Goal: Task Accomplishment & Management: Use online tool/utility

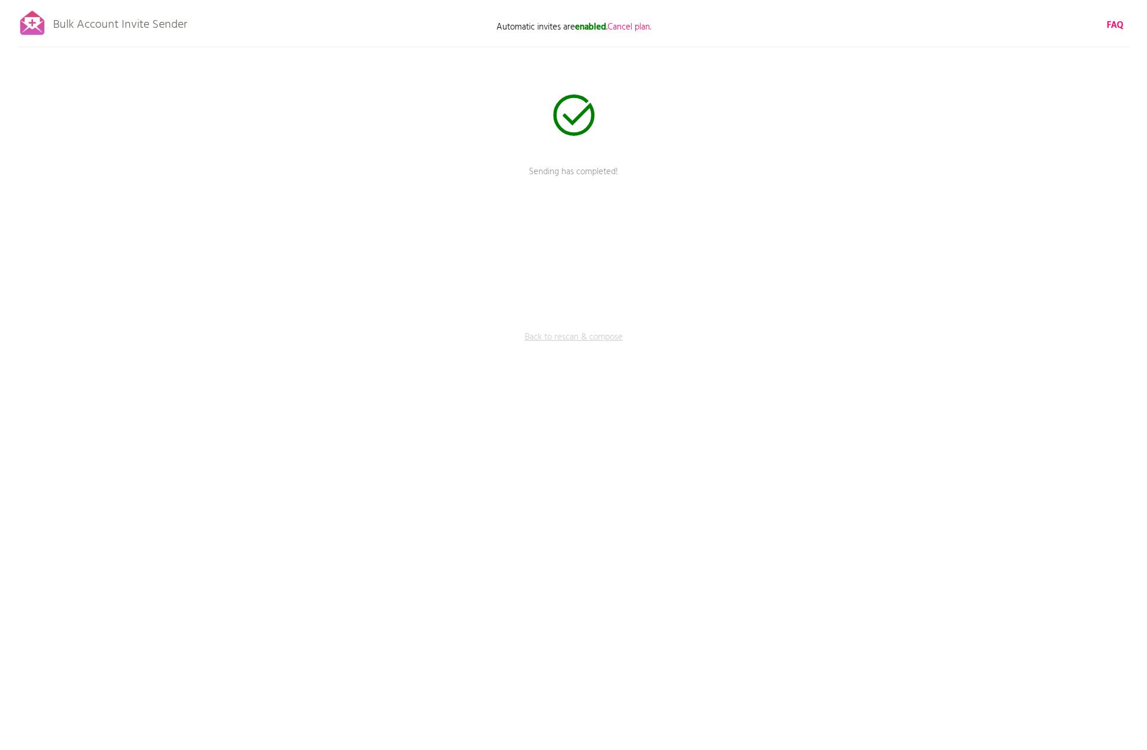
click at [569, 341] on link "Back to rescan & compose" at bounding box center [574, 346] width 354 height 30
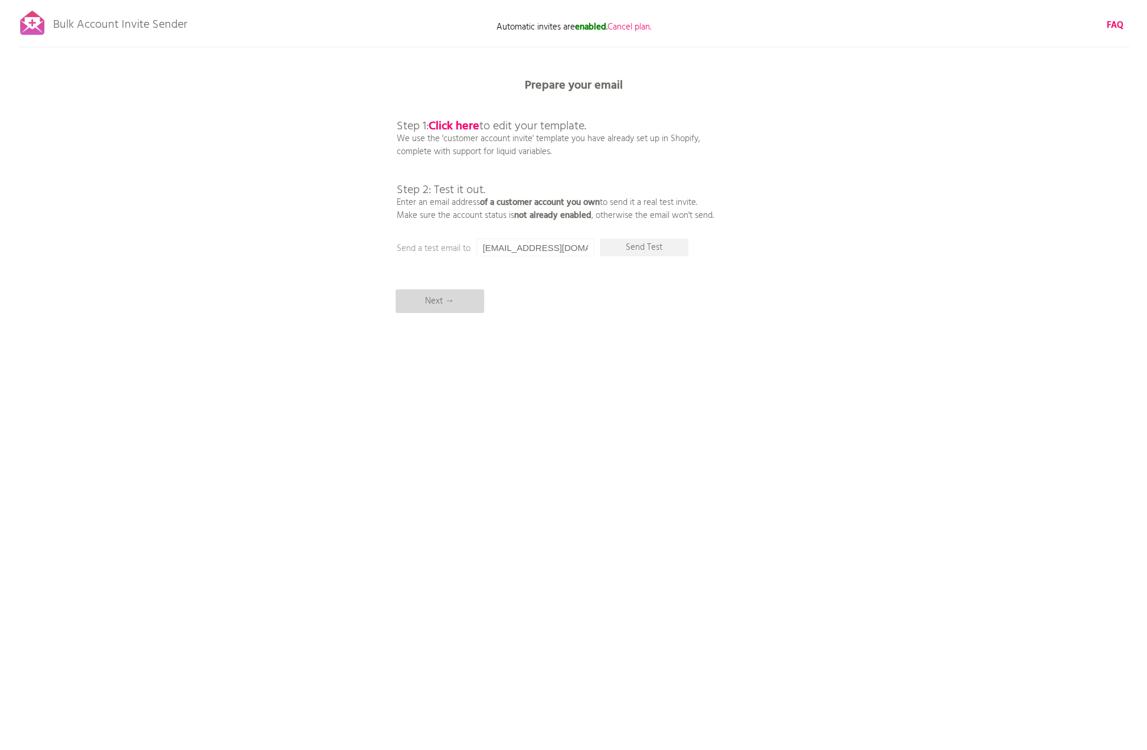
click at [456, 298] on p "Next →" at bounding box center [439, 301] width 89 height 24
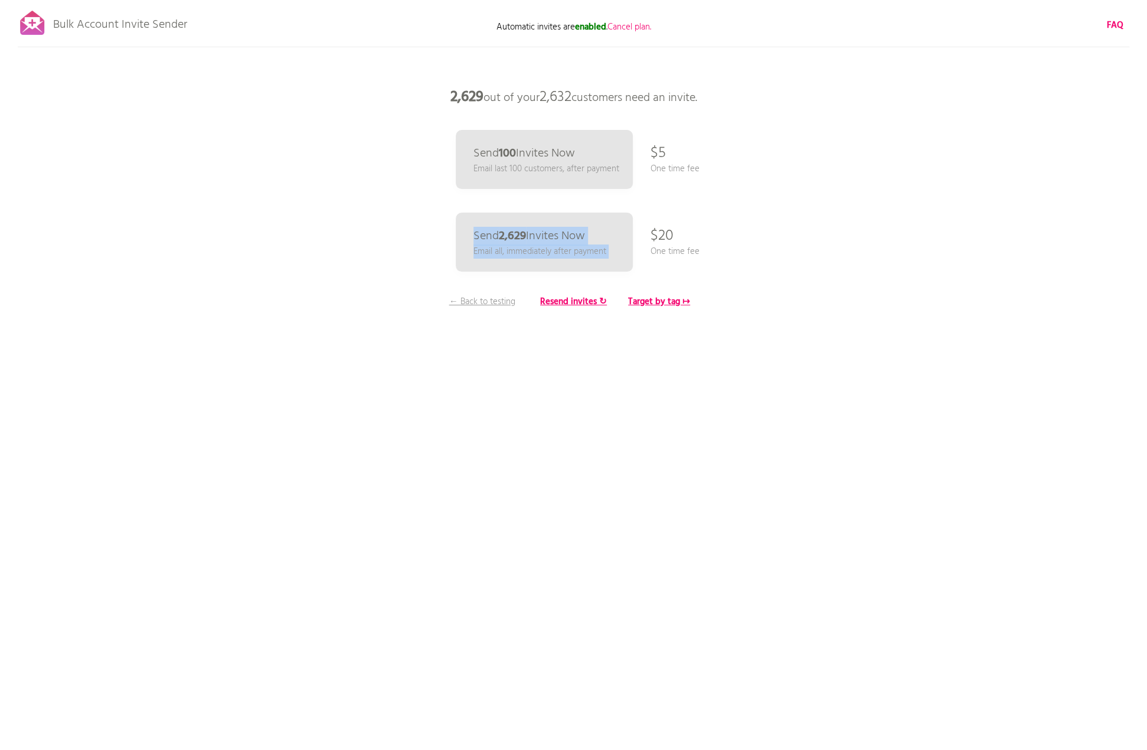
drag, startPoint x: 651, startPoint y: 225, endPoint x: 746, endPoint y: 261, distance: 101.8
click at [746, 261] on div "Bulk Account Invite Sender Automatic invites are enabled . Cancel plan. FAQ Syn…" at bounding box center [573, 206] width 1147 height 413
click at [872, 214] on div "Bulk Account Invite Sender Automatic invites are enabled . Cancel plan. FAQ Syn…" at bounding box center [573, 206] width 1147 height 413
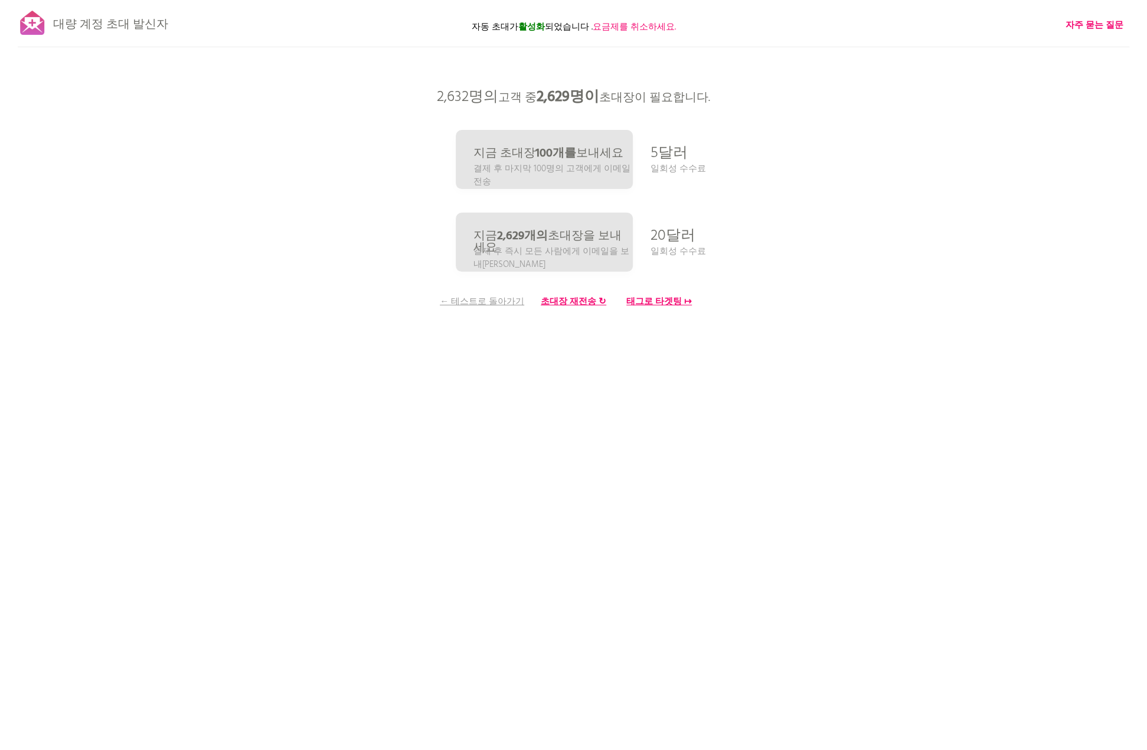
click at [839, 228] on div "대량 계정 초대 발신자 자동 초대가 활성화 되었습니다 . 요금제를 취소하세요. 자주 묻는 질문 모든 고객을 동기화했습니다! 전송 일시 중지 (…" at bounding box center [573, 206] width 1147 height 413
click at [874, 236] on div "Bulk Account Invite Sender Automatic invites are enabled . Cancel plan. FAQ Syn…" at bounding box center [573, 206] width 1147 height 413
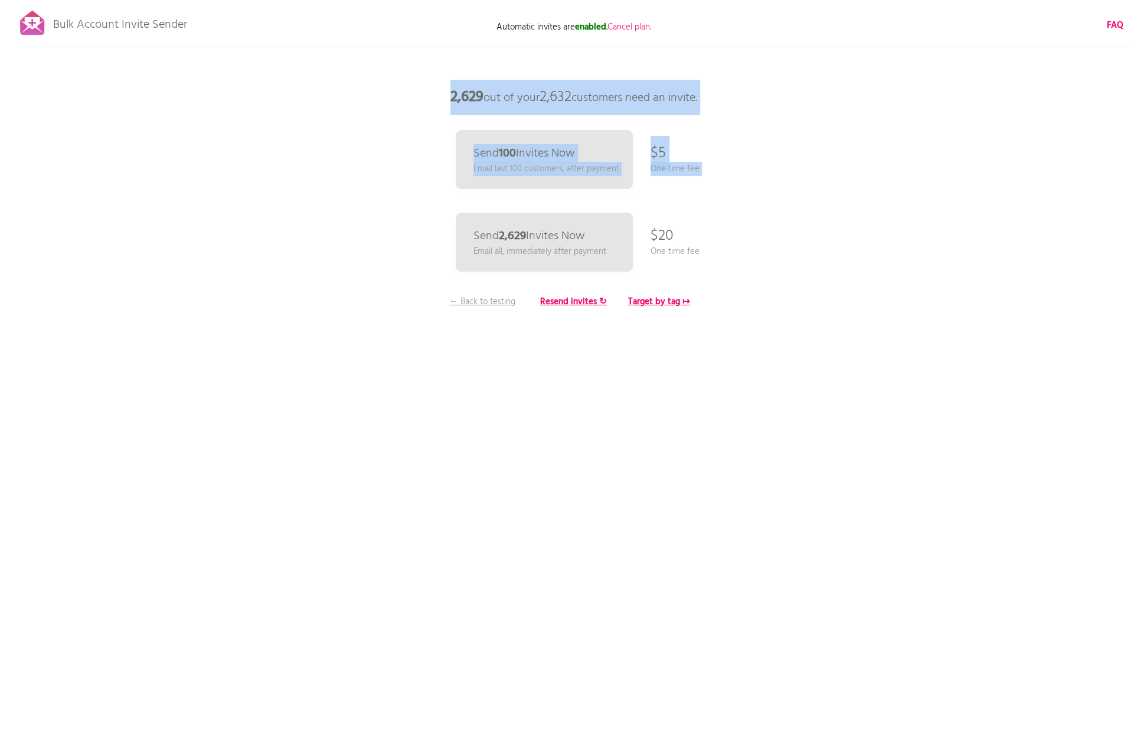
drag, startPoint x: 707, startPoint y: 226, endPoint x: 761, endPoint y: 314, distance: 103.1
click at [761, 314] on div "Bulk Account Invite Sender Automatic invites are enabled . Cancel plan. FAQ Syn…" at bounding box center [573, 206] width 1147 height 413
click at [764, 313] on div "Bulk Account Invite Sender Automatic invites are enabled . Cancel plan. FAQ Syn…" at bounding box center [573, 206] width 1147 height 413
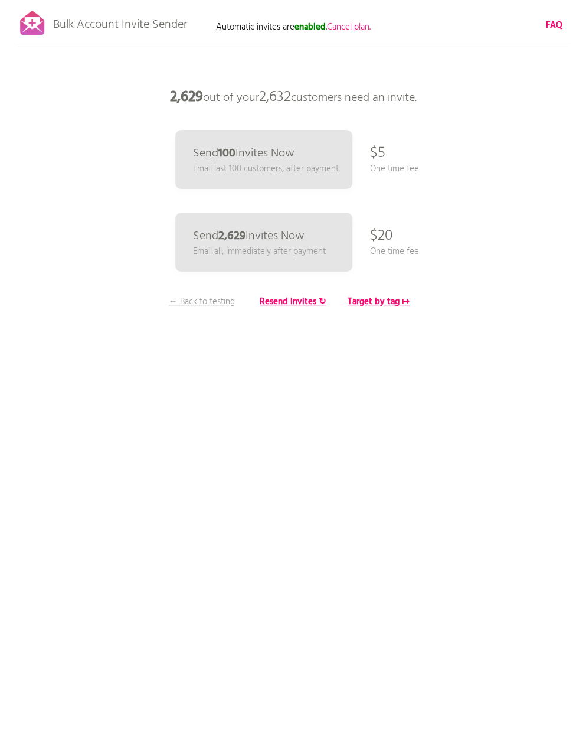
click at [303, 28] on b "enabled" at bounding box center [310, 27] width 31 height 14
drag, startPoint x: 204, startPoint y: 23, endPoint x: 292, endPoint y: 27, distance: 88.0
click at [292, 27] on p "Automatic invites are enabled . Cancel plan." at bounding box center [293, 27] width 236 height 13
click at [236, 27] on p "Automatic invites are enabled . Cancel plan." at bounding box center [293, 27] width 236 height 13
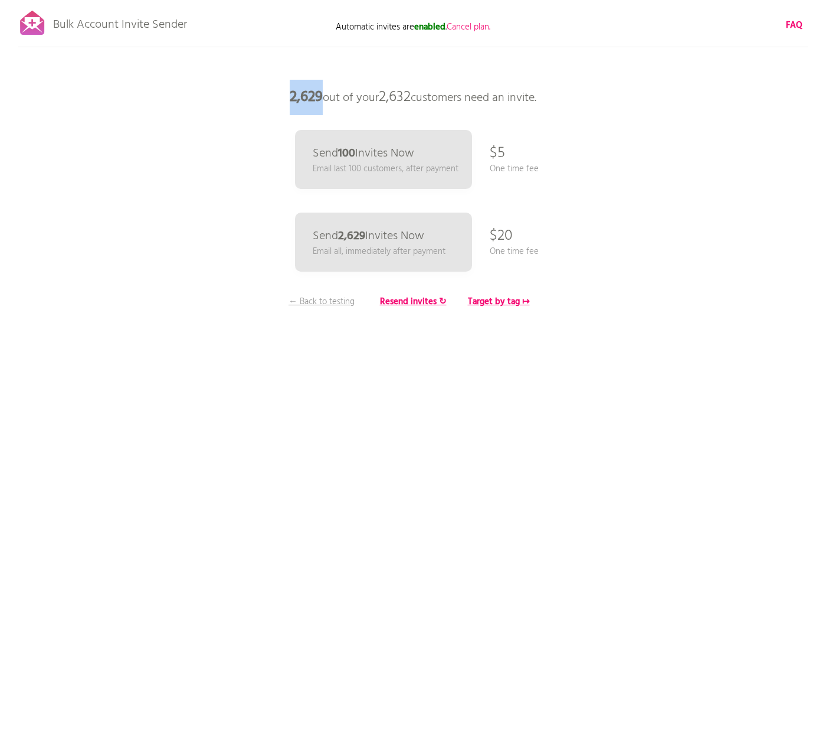
drag, startPoint x: 285, startPoint y: 95, endPoint x: 315, endPoint y: 101, distance: 31.3
click at [315, 101] on b "2,629" at bounding box center [306, 98] width 33 height 24
copy b "2,629"
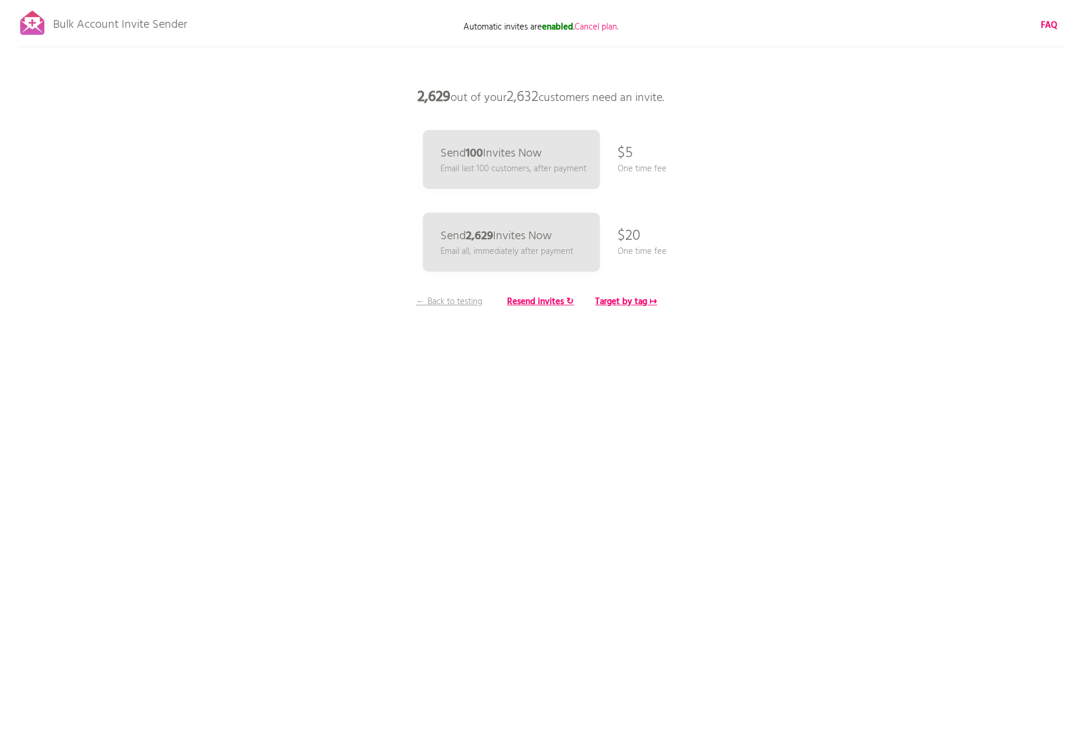
click at [803, 234] on div "Bulk Account Invite Sender Automatic invites are enabled . Cancel plan. FAQ Syn…" at bounding box center [540, 206] width 1081 height 413
click at [545, 245] on p "Email all, immediately after payment" at bounding box center [506, 252] width 137 height 14
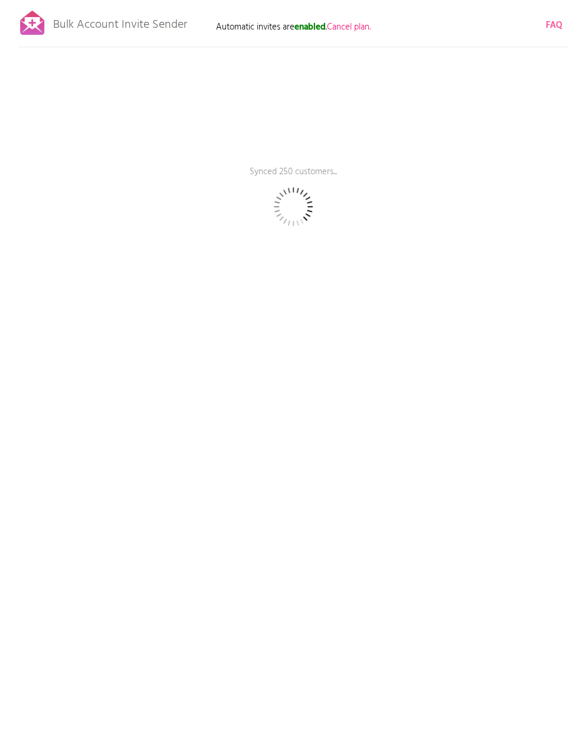
click at [553, 25] on b "FAQ" at bounding box center [554, 25] width 17 height 14
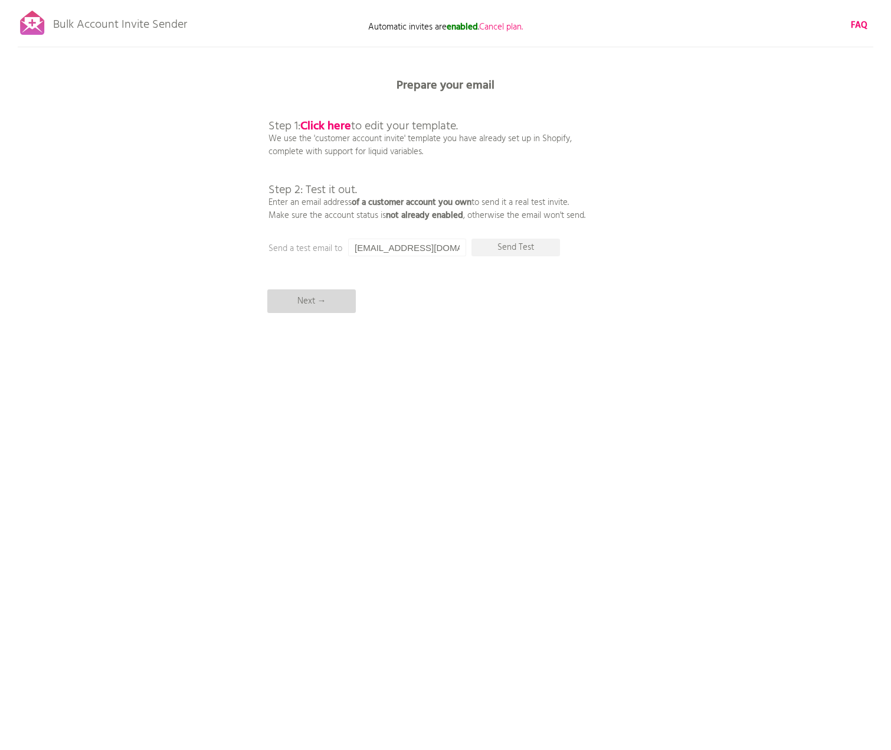
click at [305, 302] on p "Next →" at bounding box center [311, 301] width 89 height 24
